Goal: Task Accomplishment & Management: Complete application form

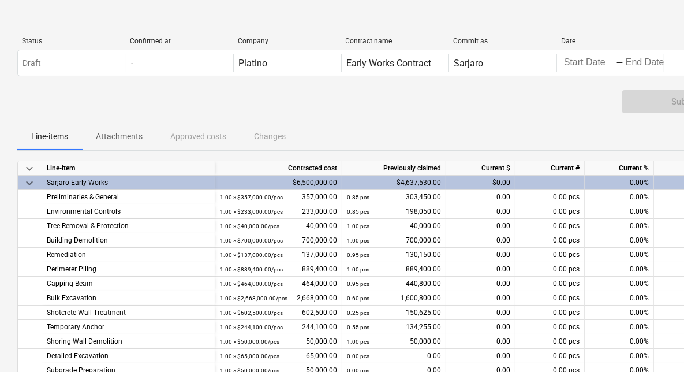
click at [629, 177] on div "0.00%" at bounding box center [618, 182] width 69 height 14
click at [638, 182] on div "0.00%" at bounding box center [618, 182] width 69 height 14
click at [632, 183] on div "0.00%" at bounding box center [618, 182] width 69 height 14
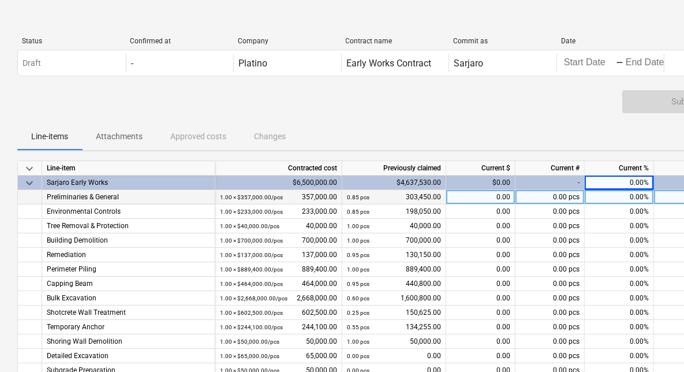
click at [640, 203] on div "0.00%" at bounding box center [618, 197] width 69 height 14
click at [542, 178] on div "-" at bounding box center [549, 182] width 69 height 14
click at [490, 179] on div "$0.00" at bounding box center [480, 182] width 69 height 14
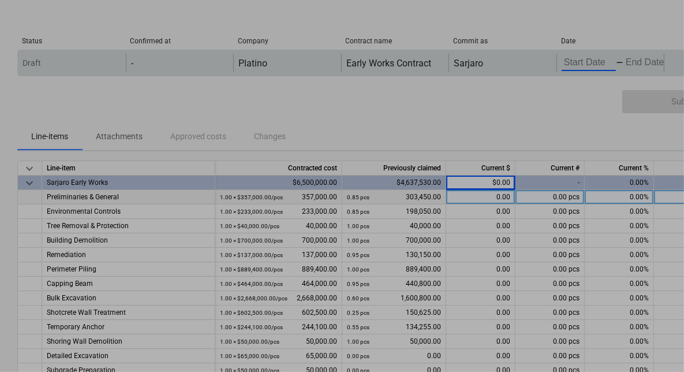
click at [579, 65] on body "keyboard_arrow_down Status Confirmed at Company Contract name Commit as Date Cu…" at bounding box center [342, 186] width 684 height 372
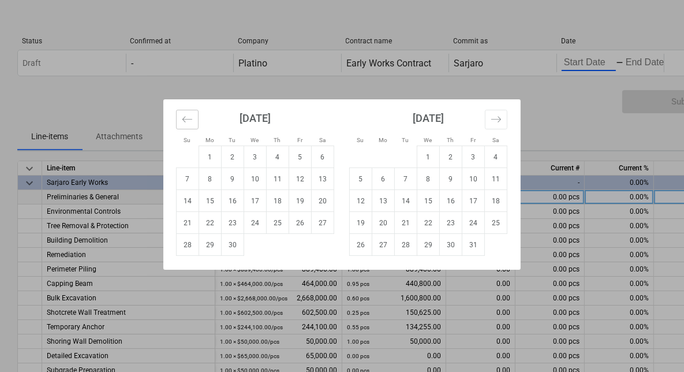
click at [183, 119] on icon "Move backward to switch to the previous month." at bounding box center [187, 119] width 11 height 11
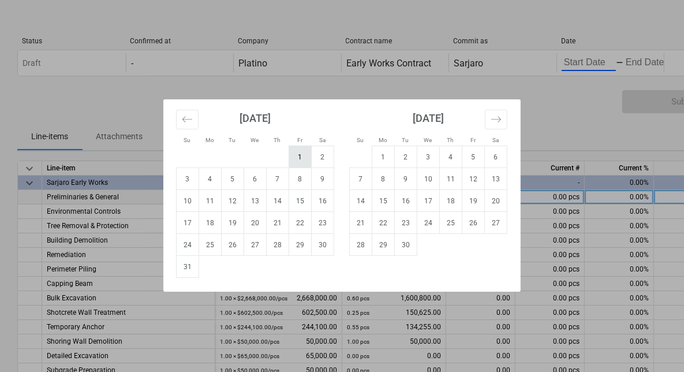
click at [300, 157] on td "1" at bounding box center [300, 157] width 22 height 22
type input "[DATE]"
click at [644, 68] on div "Su Mo Tu We Th Fr Sa Su Mo Tu We Th Fr Sa July 2025 1 2 3 4 5 6 7 8 9 10 11 12 …" at bounding box center [342, 186] width 684 height 372
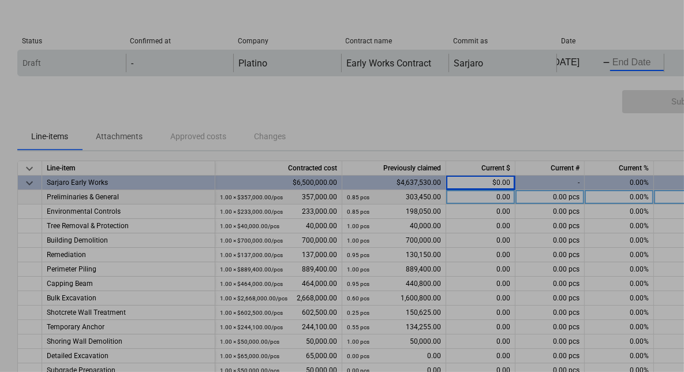
click at [633, 65] on body "keyboard_arrow_down Status Confirmed at Company Contract name Commit as Date Cu…" at bounding box center [342, 186] width 684 height 372
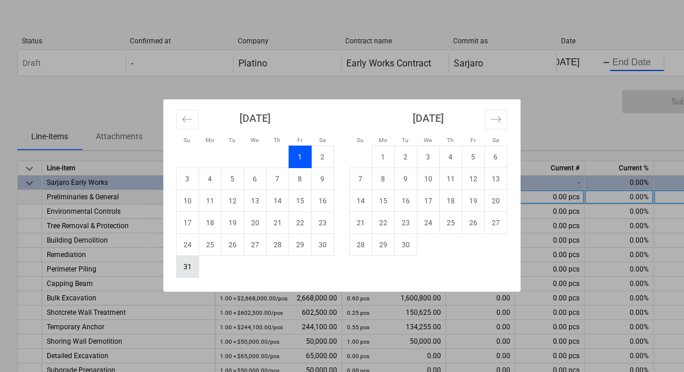
click at [191, 268] on td "31" at bounding box center [188, 267] width 22 height 22
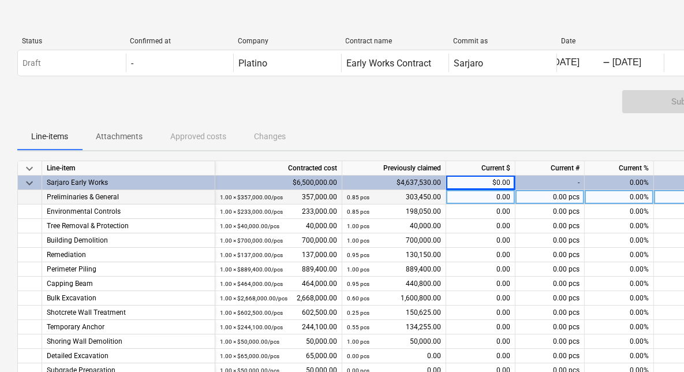
click at [610, 178] on div "0.00%" at bounding box center [618, 182] width 69 height 14
click at [478, 186] on div "$0.00" at bounding box center [480, 182] width 69 height 14
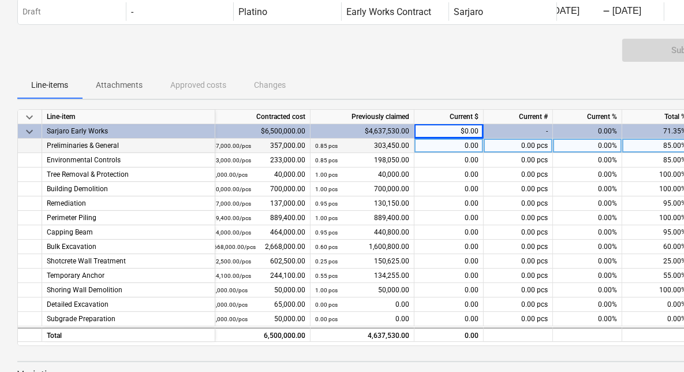
scroll to position [0, 0]
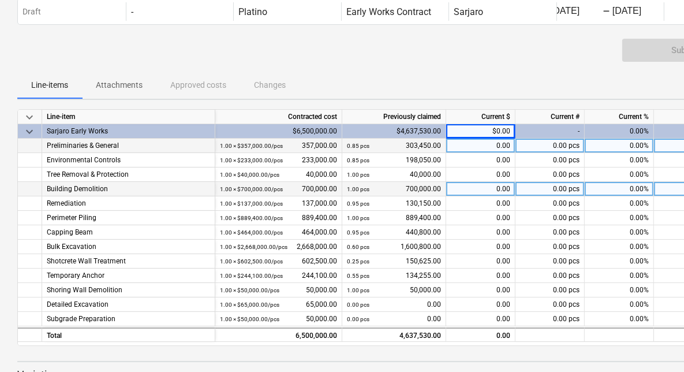
click at [496, 185] on div "0.00" at bounding box center [480, 189] width 69 height 14
click at [475, 125] on div "$0.00" at bounding box center [480, 131] width 69 height 14
click at [546, 134] on div "-" at bounding box center [549, 131] width 69 height 14
click at [545, 152] on div "0.00 pcs" at bounding box center [549, 145] width 69 height 14
click at [553, 125] on div "-" at bounding box center [549, 131] width 69 height 14
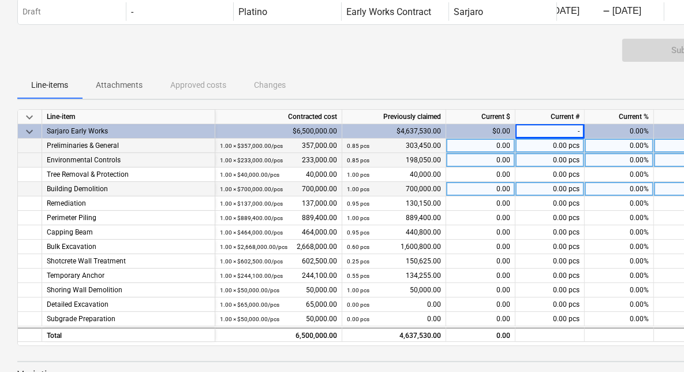
click at [543, 153] on div "0.00 pcs" at bounding box center [549, 160] width 69 height 14
click at [554, 130] on div "-" at bounding box center [549, 131] width 69 height 14
click at [489, 129] on div "$0.00" at bounding box center [480, 131] width 69 height 14
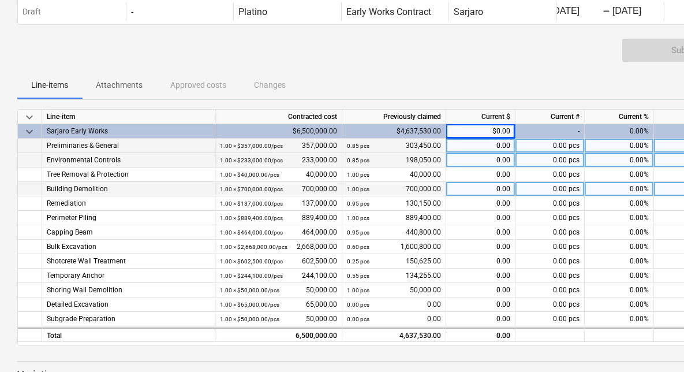
drag, startPoint x: 489, startPoint y: 129, endPoint x: 494, endPoint y: 144, distance: 15.7
click at [494, 144] on div "0.00" at bounding box center [480, 145] width 69 height 14
click at [666, 123] on div "Total %" at bounding box center [688, 117] width 69 height 14
click at [635, 129] on div "0.00%" at bounding box center [618, 131] width 69 height 14
click at [637, 162] on div "0.00%" at bounding box center [618, 160] width 69 height 14
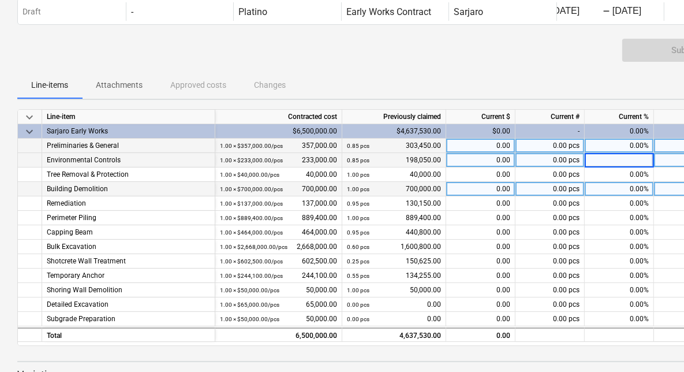
click at [659, 137] on div "71.35%" at bounding box center [688, 131] width 69 height 14
drag, startPoint x: 603, startPoint y: 345, endPoint x: 680, endPoint y: 343, distance: 76.8
click at [680, 343] on div "keyboard_arrow_down Line-item Contracted cost Previously claimed Current $ Curr…" at bounding box center [394, 227] width 755 height 237
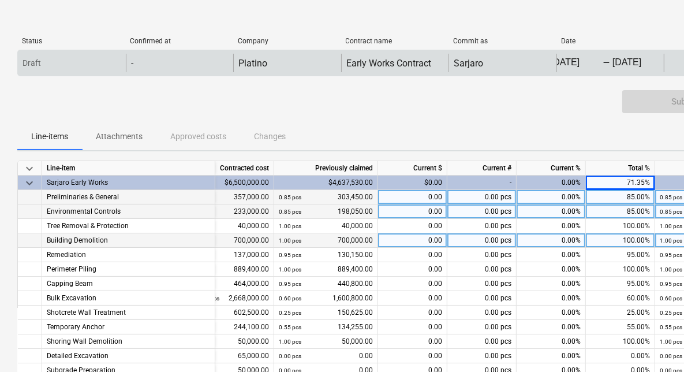
click at [41, 68] on div "Draft" at bounding box center [72, 63] width 108 height 18
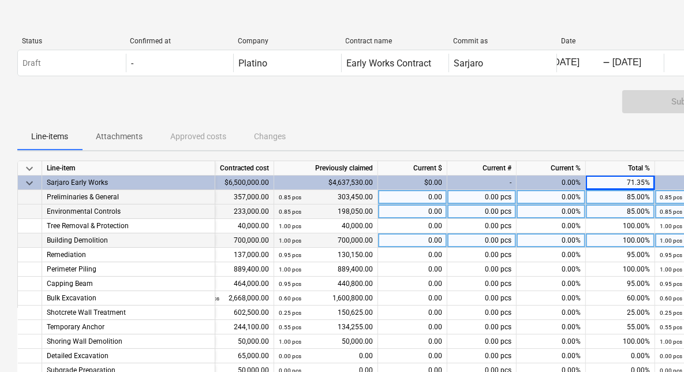
click at [329, 197] on div "0.85 pcs 303,450.00" at bounding box center [326, 197] width 94 height 14
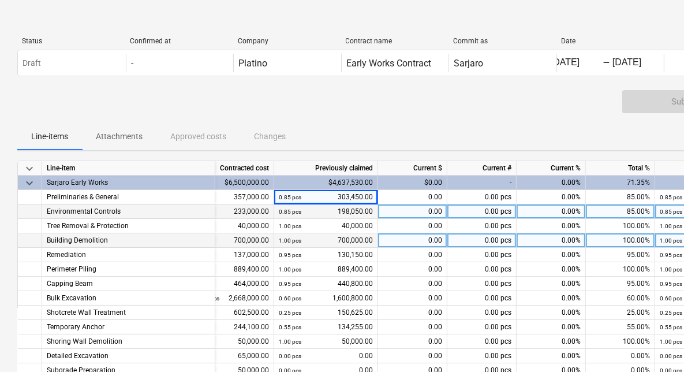
click at [130, 137] on p "Attachments" at bounding box center [119, 136] width 47 height 12
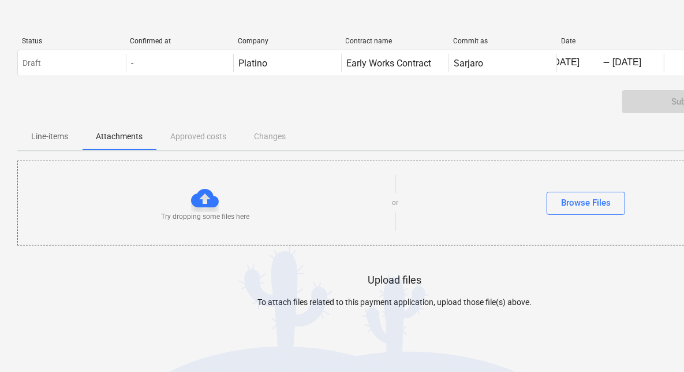
click at [60, 137] on p "Line-items" at bounding box center [49, 136] width 37 height 12
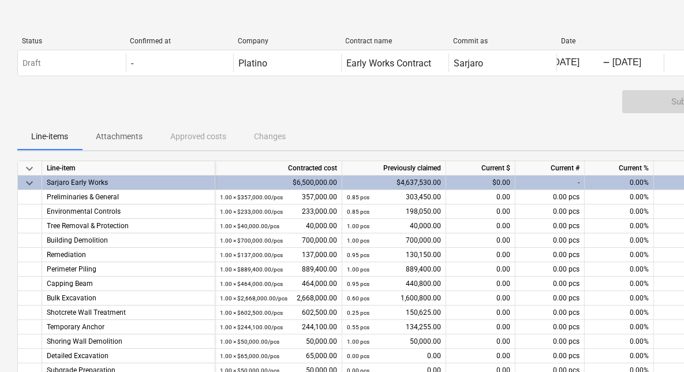
click at [485, 177] on div "$0.00" at bounding box center [480, 182] width 69 height 14
click at [486, 182] on div "$0.00" at bounding box center [480, 182] width 69 height 14
drag, startPoint x: 486, startPoint y: 182, endPoint x: 498, endPoint y: 182, distance: 12.1
click at [498, 182] on div "$0.00" at bounding box center [480, 182] width 69 height 14
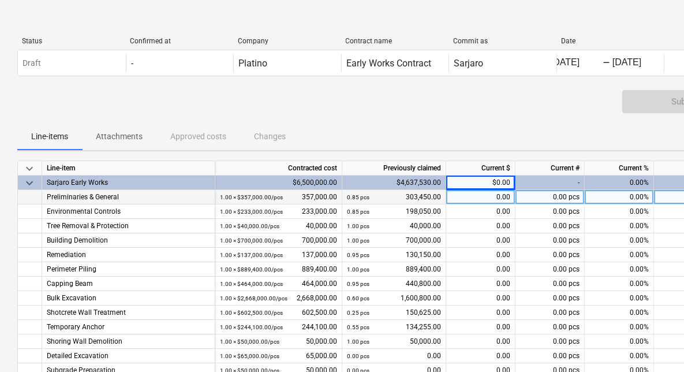
click at [506, 193] on div "0.00" at bounding box center [480, 197] width 69 height 14
click at [32, 181] on span "keyboard_arrow_down" at bounding box center [29, 183] width 14 height 14
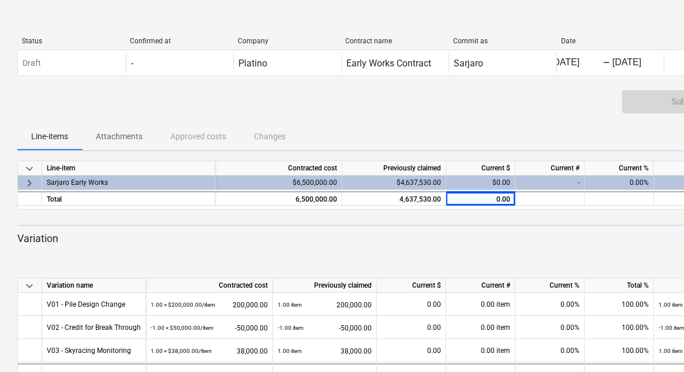
click at [505, 227] on div "keyboard_arrow_down Line-item Contracted cost Previously claimed Current $ Curr…" at bounding box center [394, 275] width 755 height 230
click at [569, 194] on div at bounding box center [549, 198] width 69 height 14
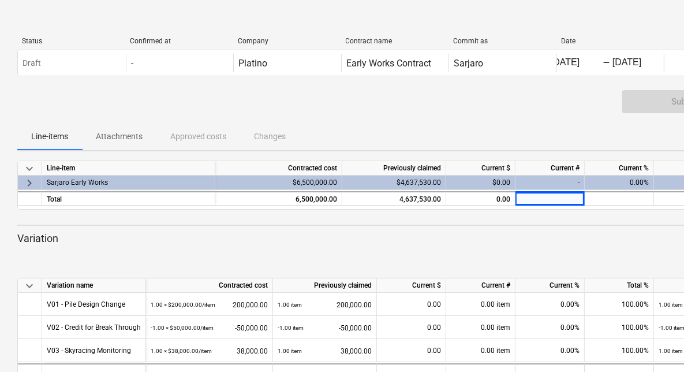
click at [559, 172] on div "Current #" at bounding box center [549, 168] width 69 height 14
click at [31, 179] on span "keyboard_arrow_right" at bounding box center [29, 183] width 14 height 14
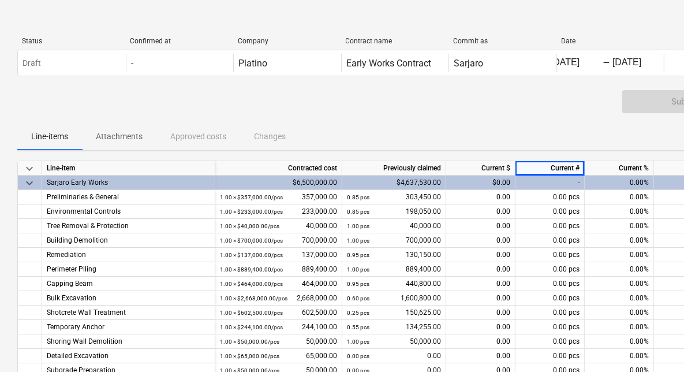
click at [626, 186] on div "0.00%" at bounding box center [618, 182] width 69 height 14
click at [633, 183] on div "0.00%" at bounding box center [618, 182] width 69 height 14
drag, startPoint x: 633, startPoint y: 183, endPoint x: 640, endPoint y: 182, distance: 7.0
click at [640, 182] on div "0.00%" at bounding box center [618, 182] width 69 height 14
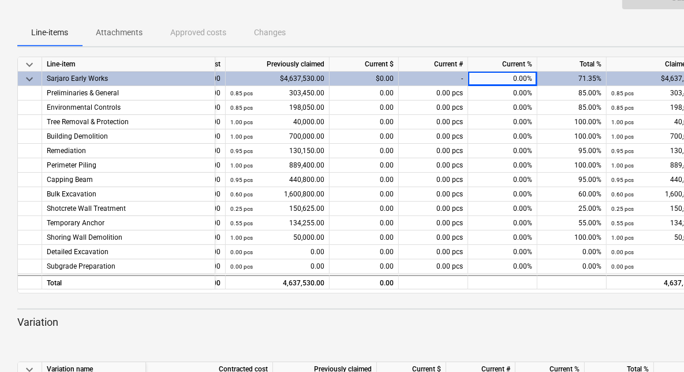
scroll to position [0, 152]
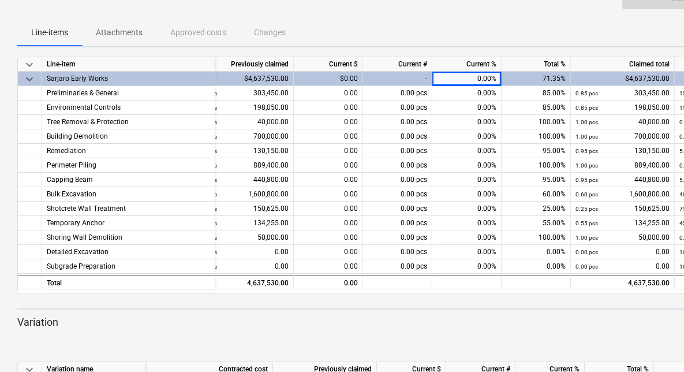
click at [593, 80] on div "$4,637,530.00" at bounding box center [623, 79] width 104 height 14
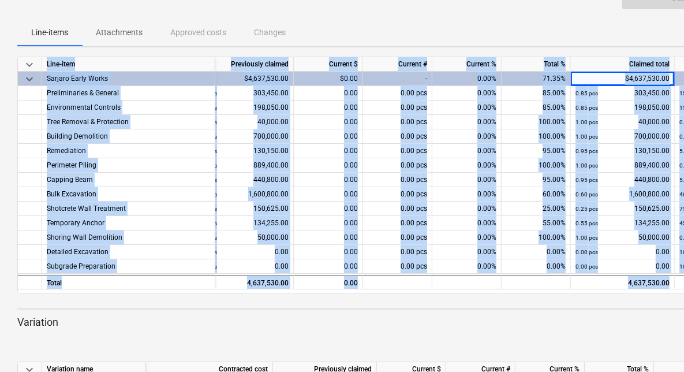
drag, startPoint x: 570, startPoint y: 292, endPoint x: 637, endPoint y: 295, distance: 67.0
click at [637, 295] on div "keyboard_arrow_down Line-item Contracted cost Previously claimed Current $ Curr…" at bounding box center [394, 265] width 755 height 417
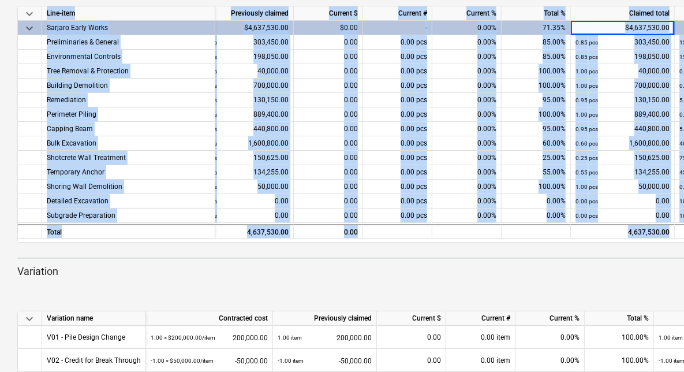
scroll to position [162, 0]
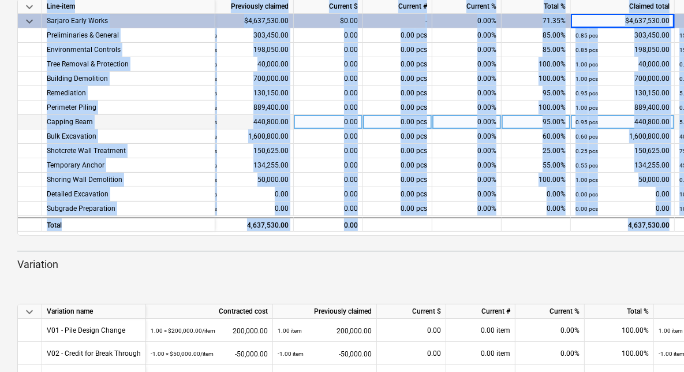
click at [497, 127] on div "0.00%" at bounding box center [466, 122] width 69 height 14
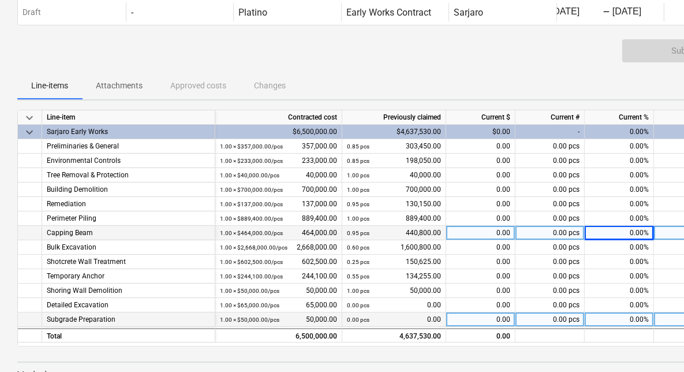
scroll to position [0, 0]
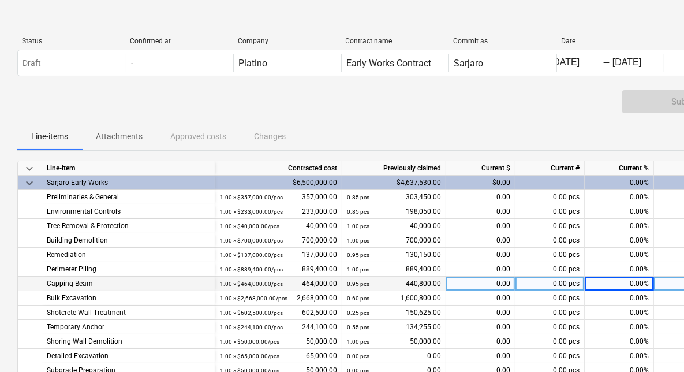
click at [543, 178] on div "-" at bounding box center [549, 182] width 69 height 14
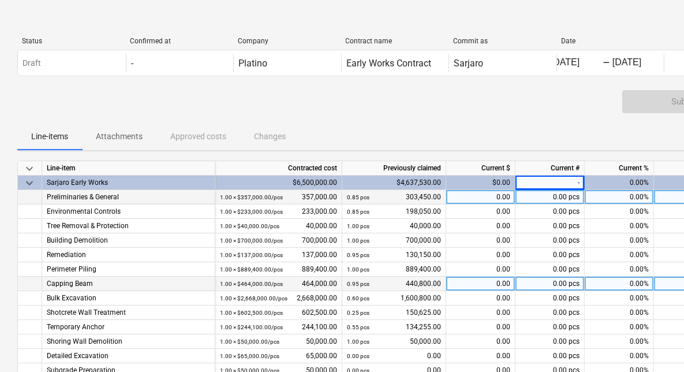
click at [551, 204] on div "0.00 pcs" at bounding box center [549, 197] width 69 height 14
click at [501, 179] on div "$0.00" at bounding box center [480, 182] width 69 height 14
click at [501, 182] on div "$0.00" at bounding box center [480, 182] width 69 height 14
click at [508, 183] on div "$0.00" at bounding box center [480, 182] width 69 height 14
drag, startPoint x: 508, startPoint y: 183, endPoint x: 493, endPoint y: 203, distance: 24.3
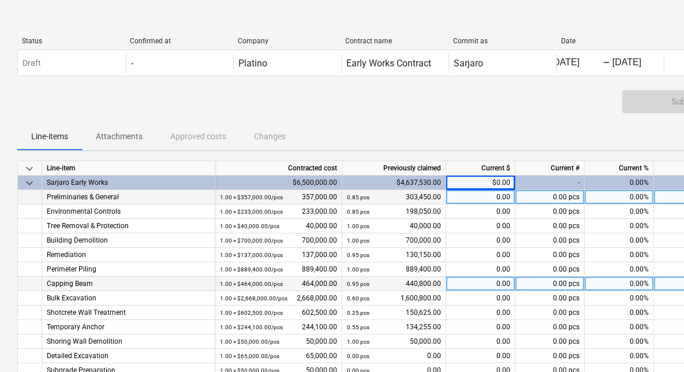
click at [493, 203] on div "0.00" at bounding box center [480, 197] width 69 height 14
click at [564, 187] on div "-" at bounding box center [549, 182] width 69 height 14
click at [624, 186] on div "0.00%" at bounding box center [618, 182] width 69 height 14
click at [622, 200] on div "0.00%" at bounding box center [618, 197] width 69 height 14
click at [486, 181] on div "$0.00" at bounding box center [480, 182] width 69 height 14
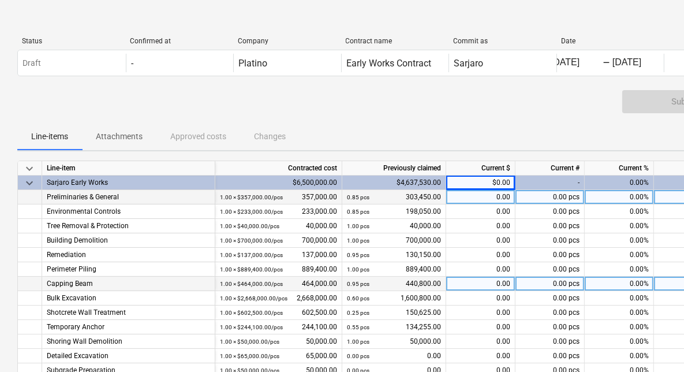
click at [412, 180] on div "$4,637,530.00" at bounding box center [394, 182] width 104 height 14
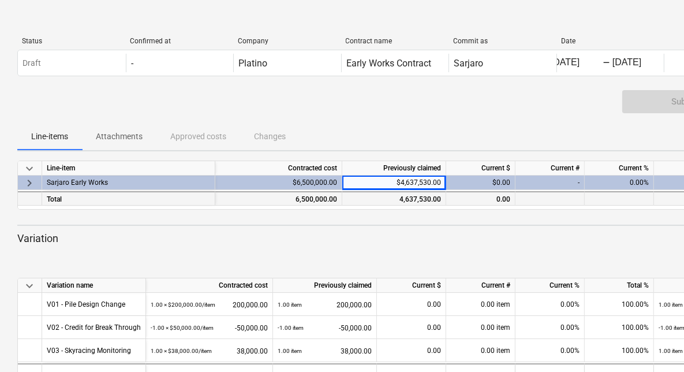
click at [500, 200] on div "0.00" at bounding box center [480, 198] width 69 height 14
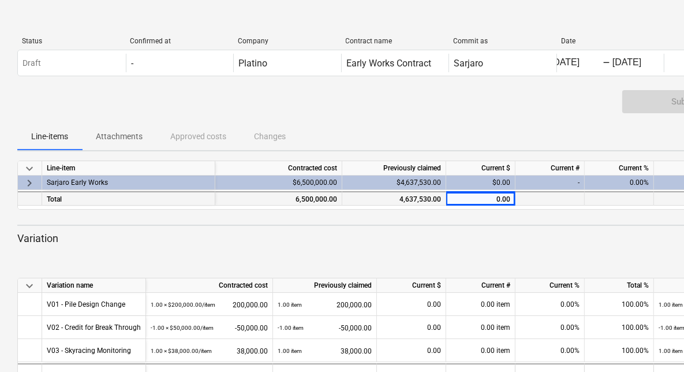
click at [497, 201] on div "0.00" at bounding box center [480, 198] width 69 height 14
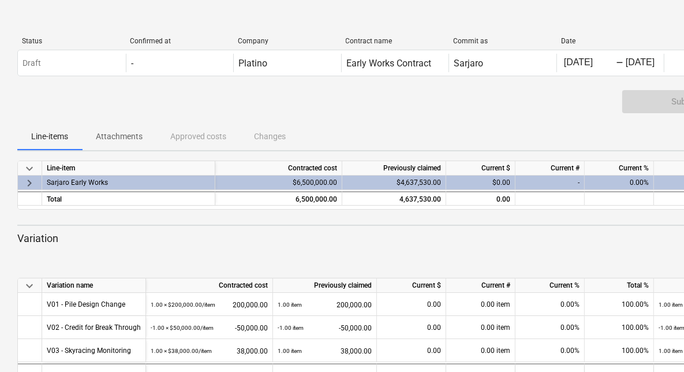
click at [29, 170] on span "keyboard_arrow_down" at bounding box center [29, 169] width 14 height 14
click at [27, 181] on span "keyboard_arrow_right" at bounding box center [29, 183] width 14 height 14
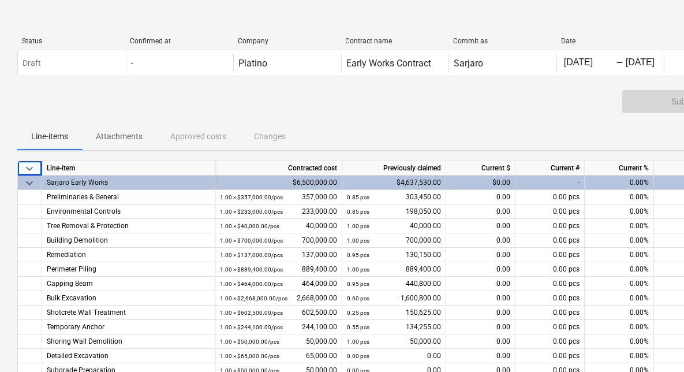
click at [636, 182] on div "0.00%" at bounding box center [618, 182] width 69 height 14
click at [629, 183] on div "0.00%" at bounding box center [618, 182] width 69 height 14
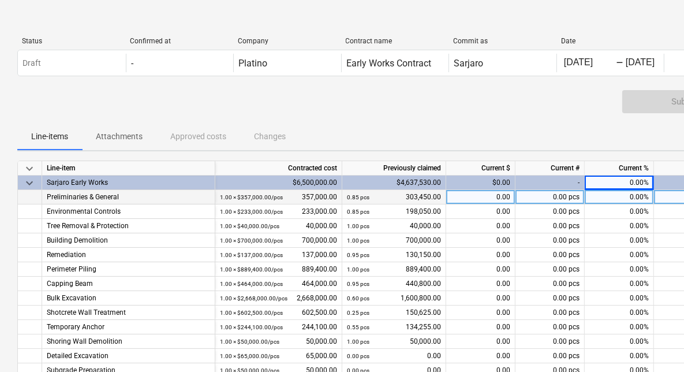
click at [636, 196] on div "0.00%" at bounding box center [618, 197] width 69 height 14
click at [474, 186] on div "$0.00" at bounding box center [480, 182] width 69 height 14
click at [481, 185] on div "$0.00" at bounding box center [480, 182] width 69 height 14
click at [560, 180] on div "-" at bounding box center [549, 182] width 69 height 14
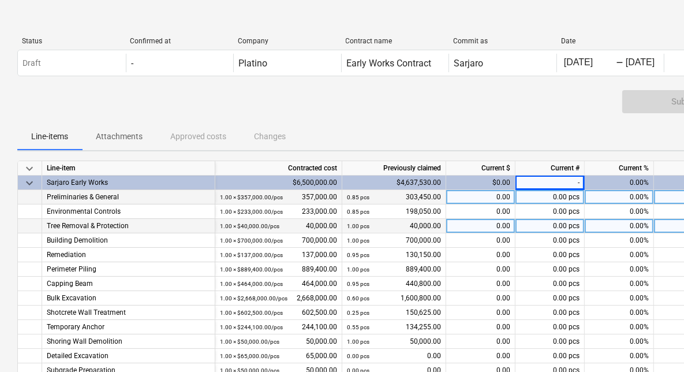
click at [445, 232] on div "1.00 pcs 40,000.00" at bounding box center [394, 226] width 104 height 14
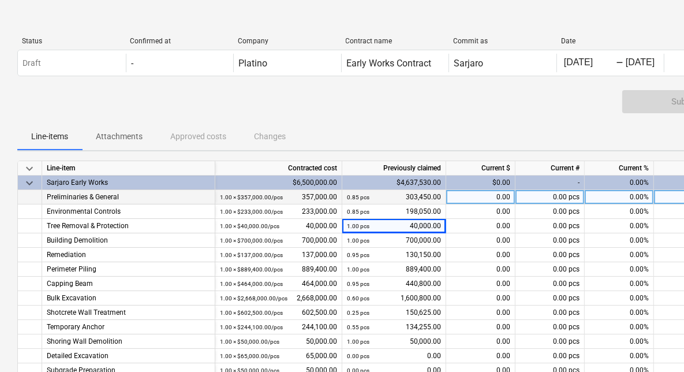
click at [494, 197] on div "0.00" at bounding box center [480, 197] width 69 height 14
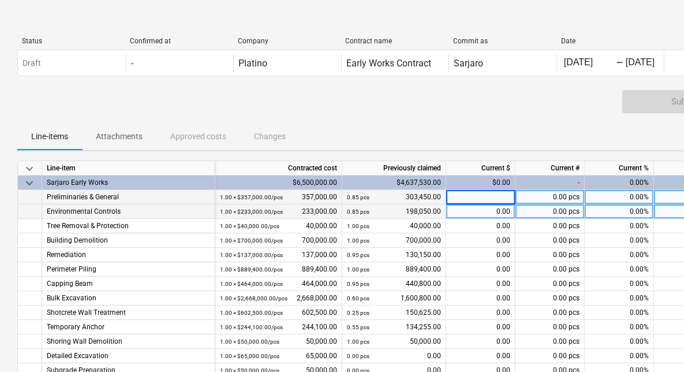
click at [499, 218] on div "0.00" at bounding box center [480, 211] width 69 height 14
click at [498, 181] on div "$0.00" at bounding box center [480, 182] width 69 height 14
click at [561, 184] on div "-" at bounding box center [549, 182] width 69 height 14
click at [613, 182] on div "0.00%" at bounding box center [618, 182] width 69 height 14
click at [602, 198] on div "0.00%" at bounding box center [618, 197] width 69 height 14
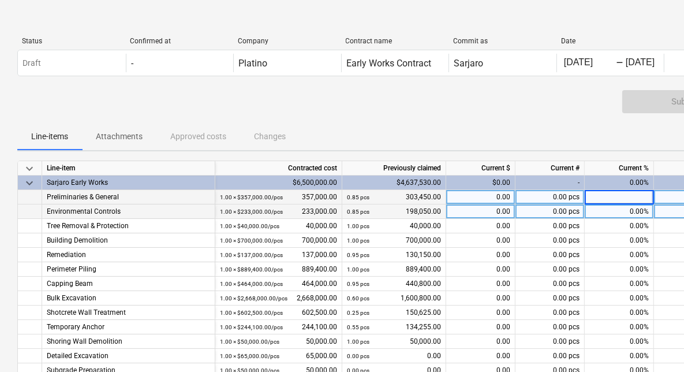
type input "5"
click at [611, 212] on div "0.00%" at bounding box center [618, 211] width 69 height 14
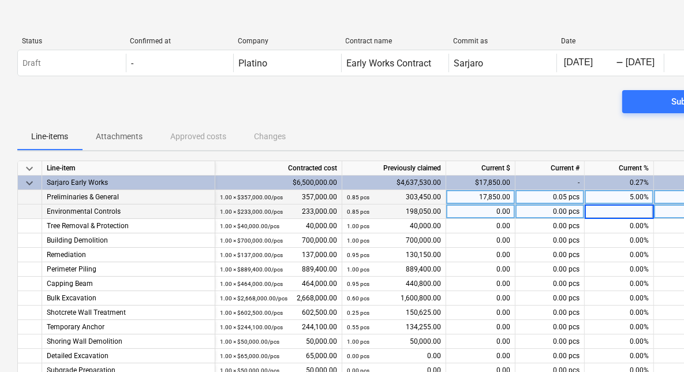
type input "5"
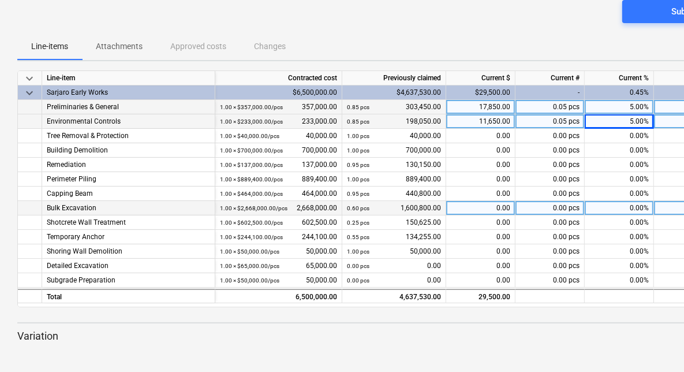
scroll to position [115, 0]
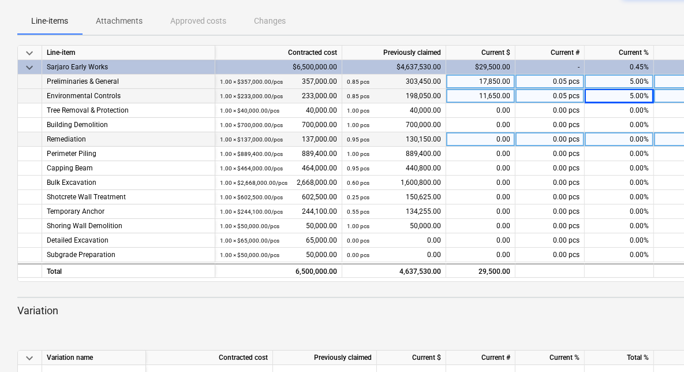
click at [627, 142] on div "0.00%" at bounding box center [618, 139] width 69 height 14
type input "1"
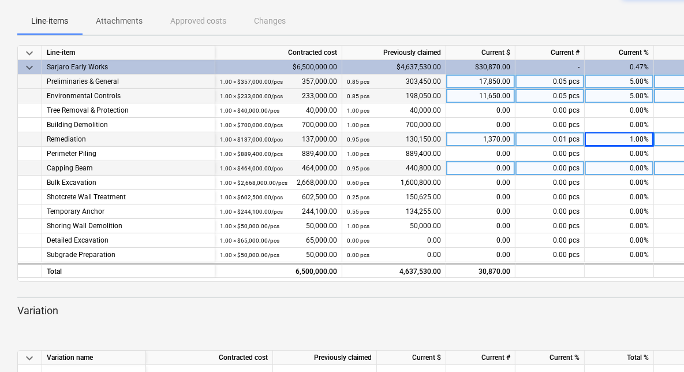
click at [610, 168] on div "0.00%" at bounding box center [618, 168] width 69 height 14
type input "3"
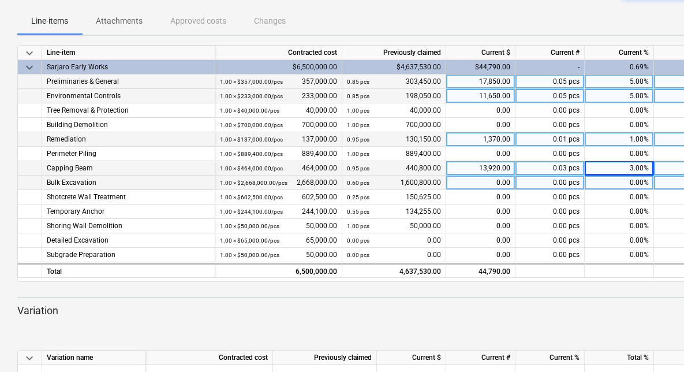
click at [600, 180] on div "0.00%" at bounding box center [618, 182] width 69 height 14
type input "20"
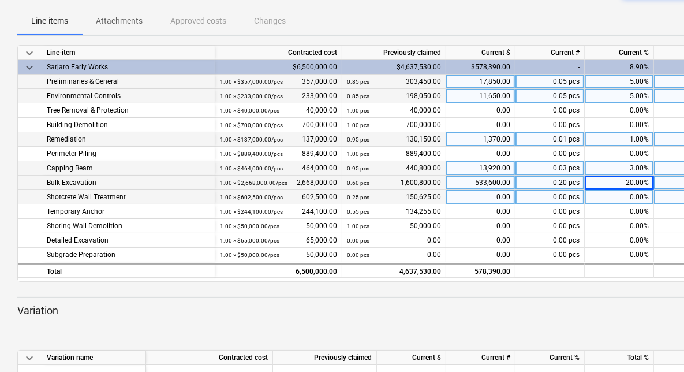
click at [602, 198] on div "0.00%" at bounding box center [618, 197] width 69 height 14
type input "25"
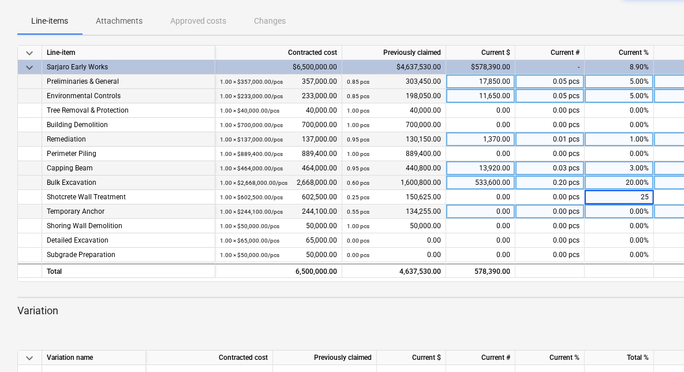
click at [596, 209] on div "0.00%" at bounding box center [618, 211] width 69 height 14
type input "43"
click at [616, 306] on p "Variation" at bounding box center [394, 310] width 755 height 14
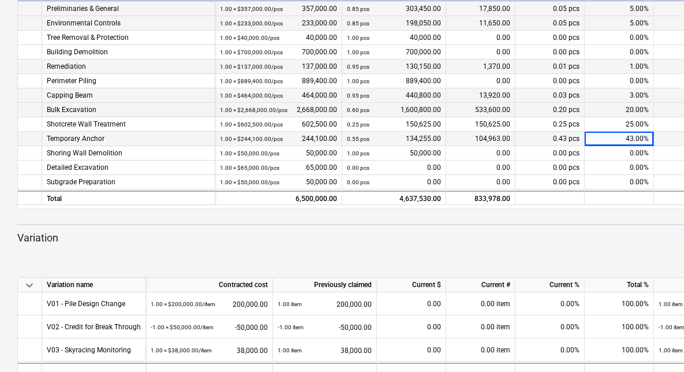
scroll to position [224, 0]
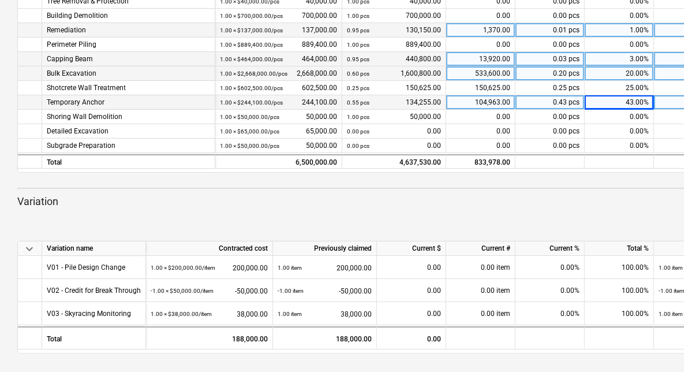
click at [580, 195] on p "Variation" at bounding box center [394, 201] width 755 height 14
click at [607, 209] on div "Add Variation" at bounding box center [395, 220] width 764 height 32
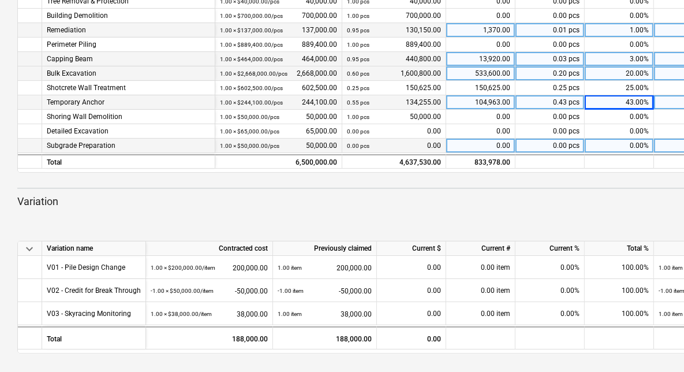
click at [608, 143] on div "0.00%" at bounding box center [618, 145] width 69 height 14
click at [555, 202] on p "Variation" at bounding box center [394, 201] width 755 height 14
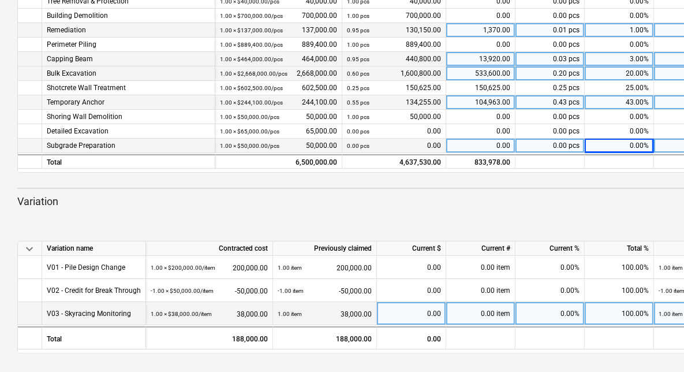
click at [609, 315] on div "100.00%" at bounding box center [618, 313] width 69 height 23
click at [612, 315] on input at bounding box center [618, 313] width 69 height 22
type input "105"
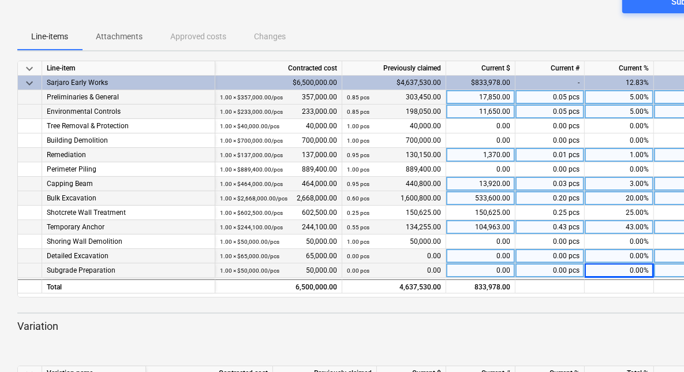
scroll to position [0, 0]
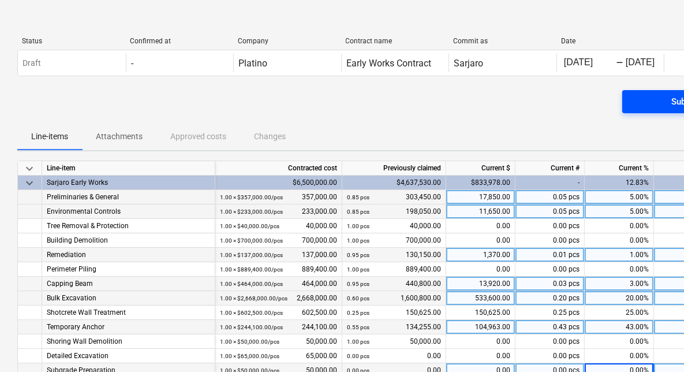
click at [662, 106] on span "Submit Claim" at bounding box center [697, 101] width 122 height 15
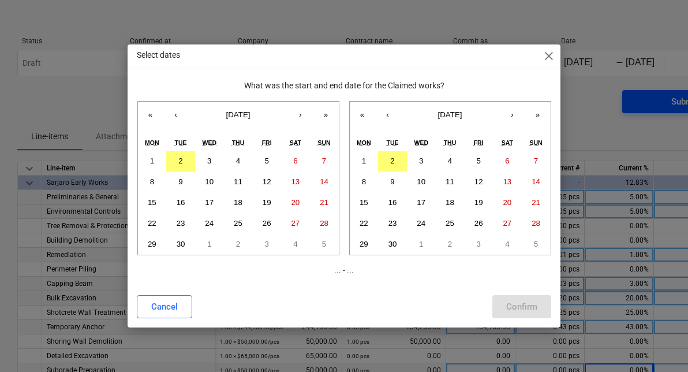
click at [662, 106] on div "Select dates close What was the start and end date for the Claimed works? « ‹ […" at bounding box center [344, 186] width 688 height 372
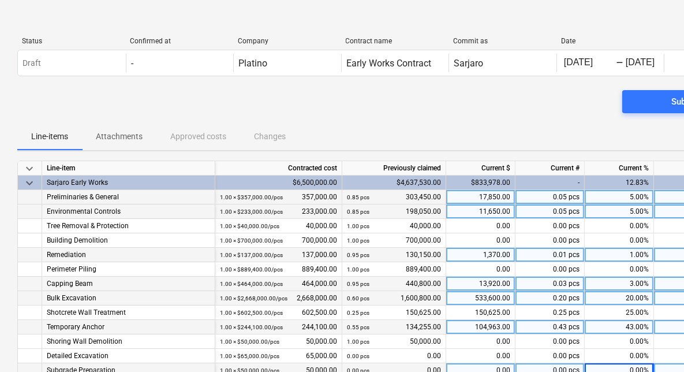
click at [122, 137] on p "Attachments" at bounding box center [119, 136] width 47 height 12
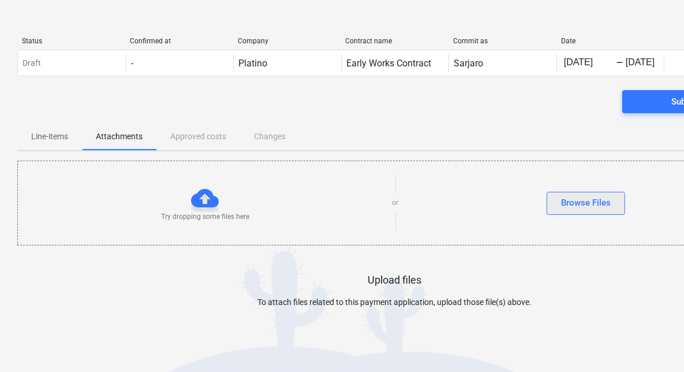
click at [576, 205] on div "Browse Files" at bounding box center [586, 202] width 50 height 15
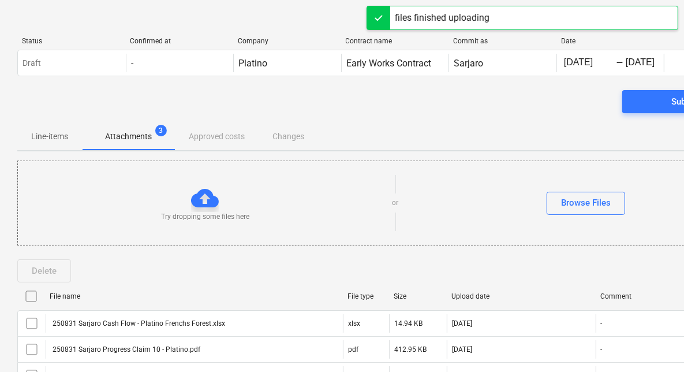
click at [212, 200] on div at bounding box center [205, 198] width 28 height 28
click at [568, 201] on div "Browse Files" at bounding box center [586, 202] width 50 height 15
click at [45, 136] on p "Line-items" at bounding box center [49, 136] width 37 height 12
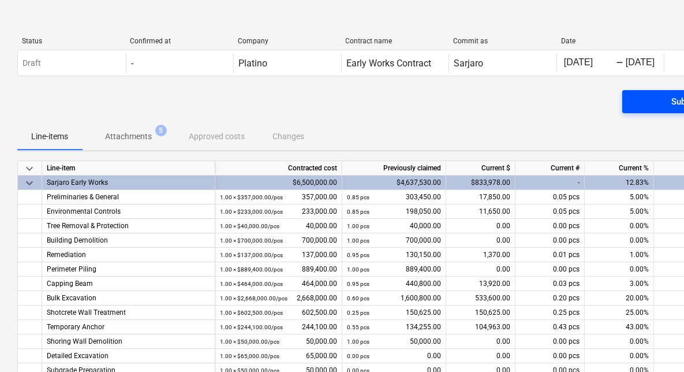
click at [664, 100] on span "Submit Claim" at bounding box center [697, 101] width 122 height 15
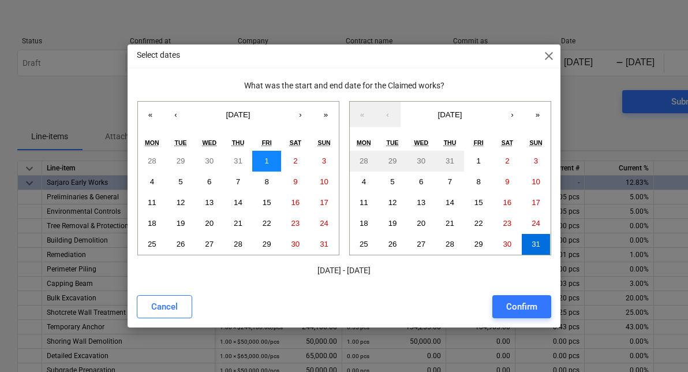
click at [267, 165] on button "1" at bounding box center [266, 161] width 29 height 21
click at [533, 245] on abbr "31" at bounding box center [535, 243] width 9 height 9
click at [524, 308] on div "Confirm" at bounding box center [521, 306] width 31 height 15
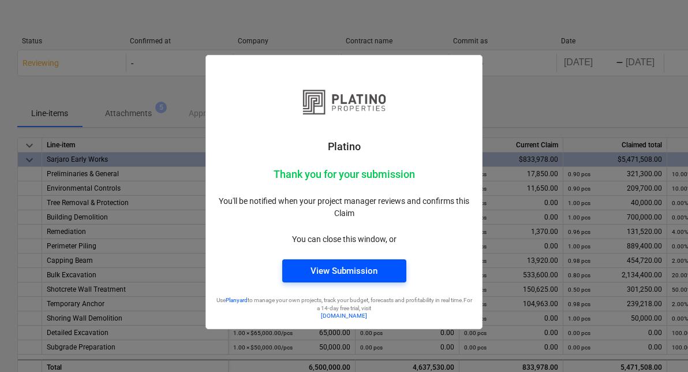
click at [340, 273] on div "View Submission" at bounding box center [343, 270] width 67 height 15
